Goal: Check status

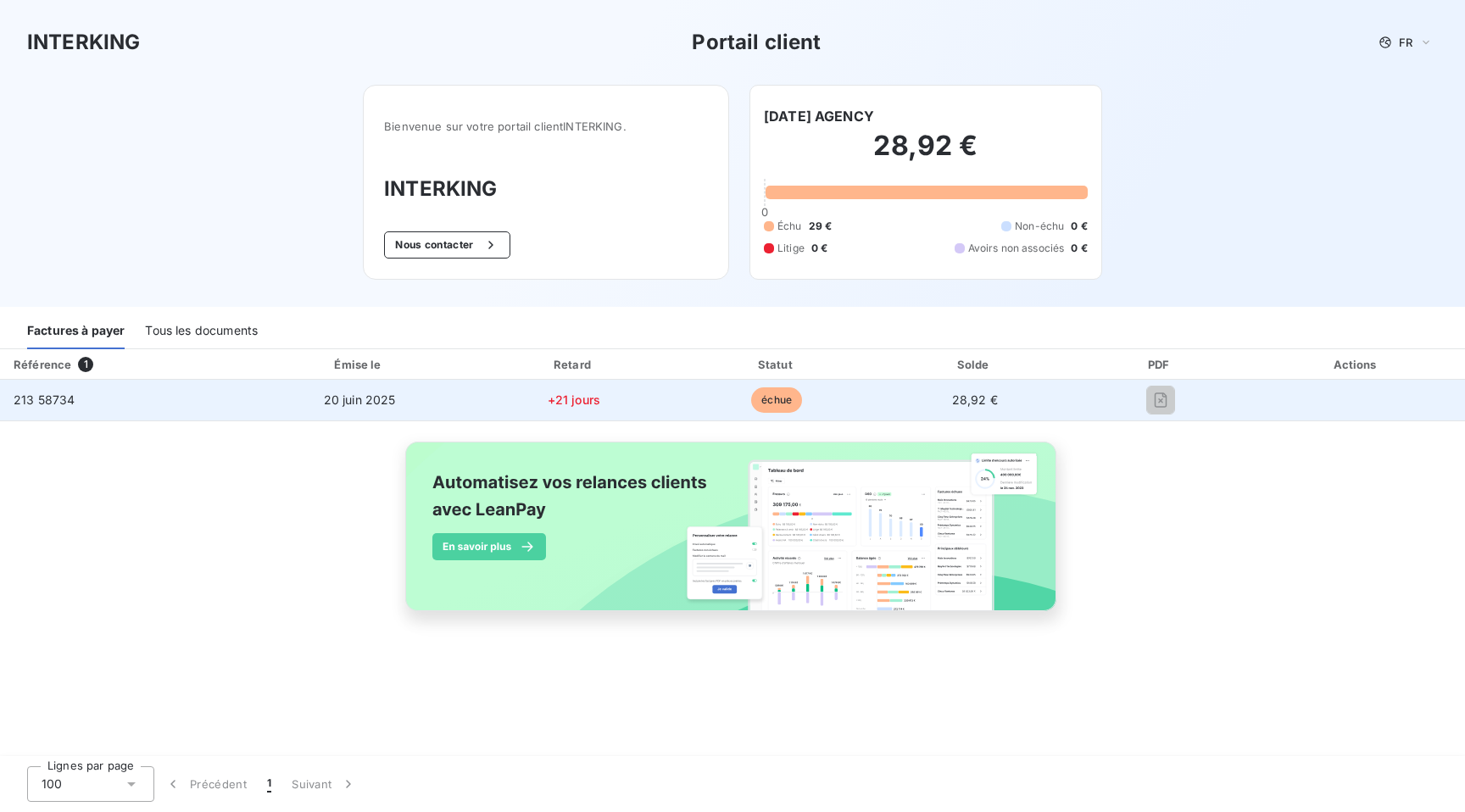
click at [1017, 400] on td "28,92 €" at bounding box center [975, 400] width 196 height 41
click at [928, 399] on td "28,92 €" at bounding box center [975, 400] width 196 height 41
click at [788, 397] on span "échue" at bounding box center [777, 401] width 51 height 26
click at [51, 401] on span "213 58734" at bounding box center [44, 400] width 61 height 15
